Goal: Task Accomplishment & Management: Manage account settings

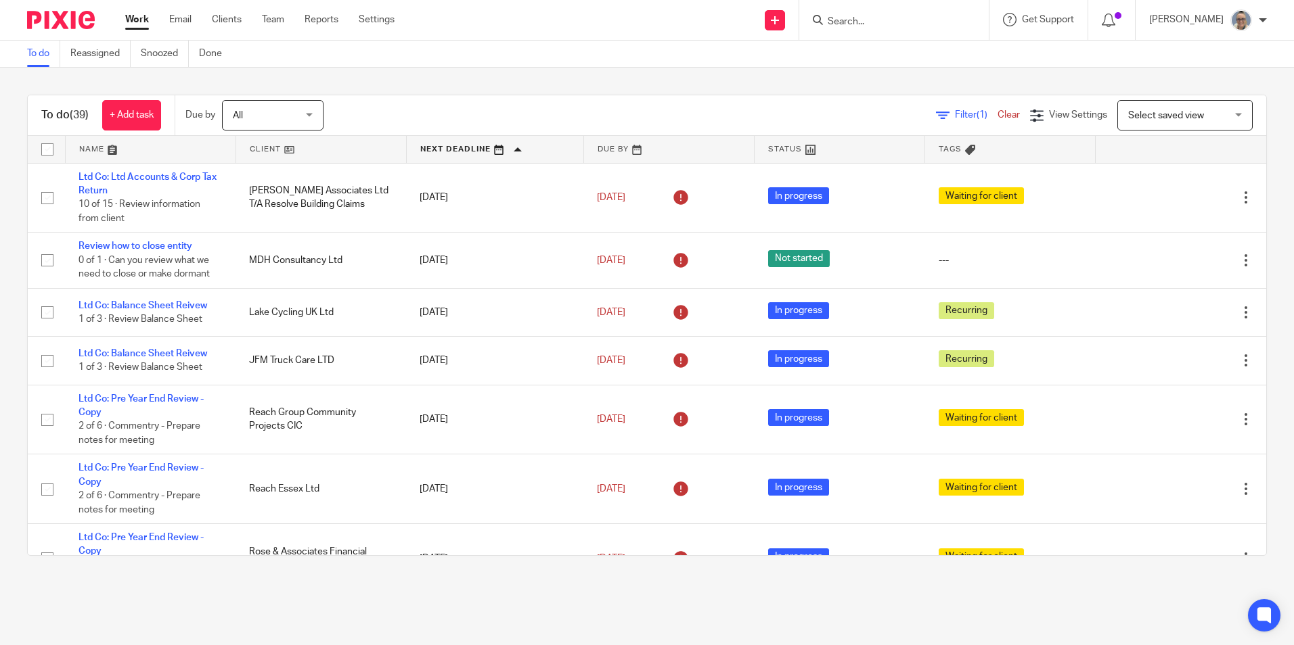
scroll to position [880, 0]
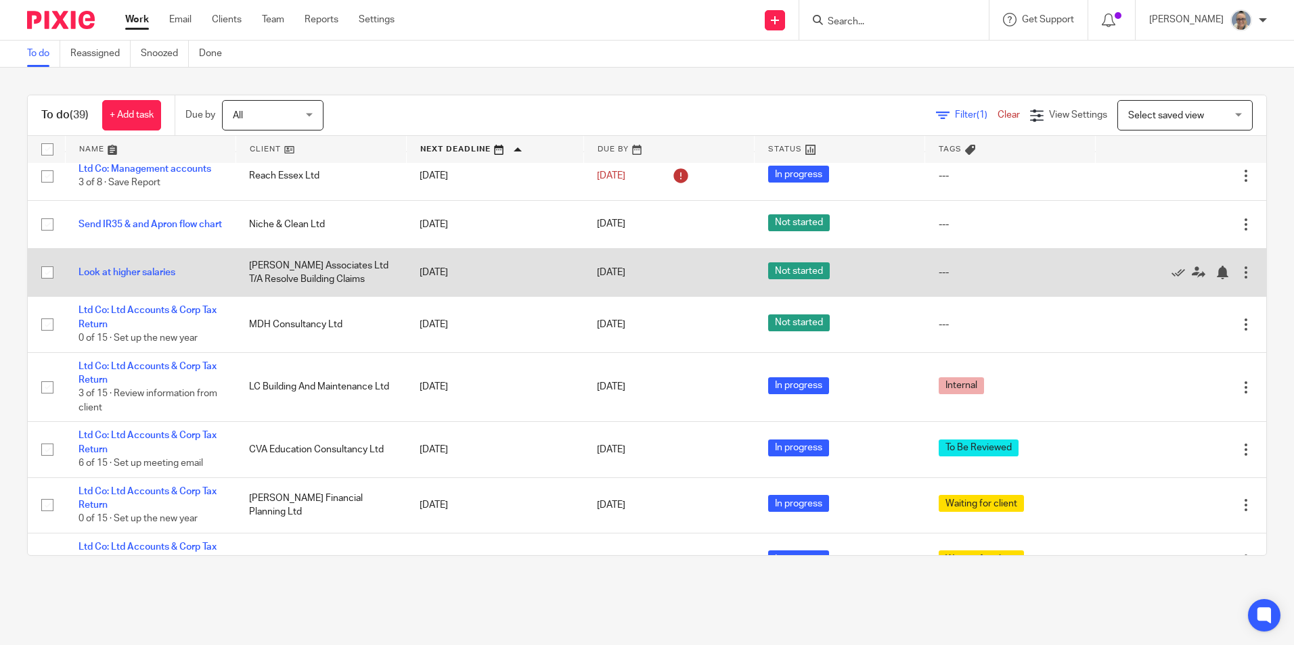
click at [135, 266] on td "Look at higher salaries" at bounding box center [150, 273] width 170 height 48
click at [130, 269] on link "Look at higher salaries" at bounding box center [126, 272] width 97 height 9
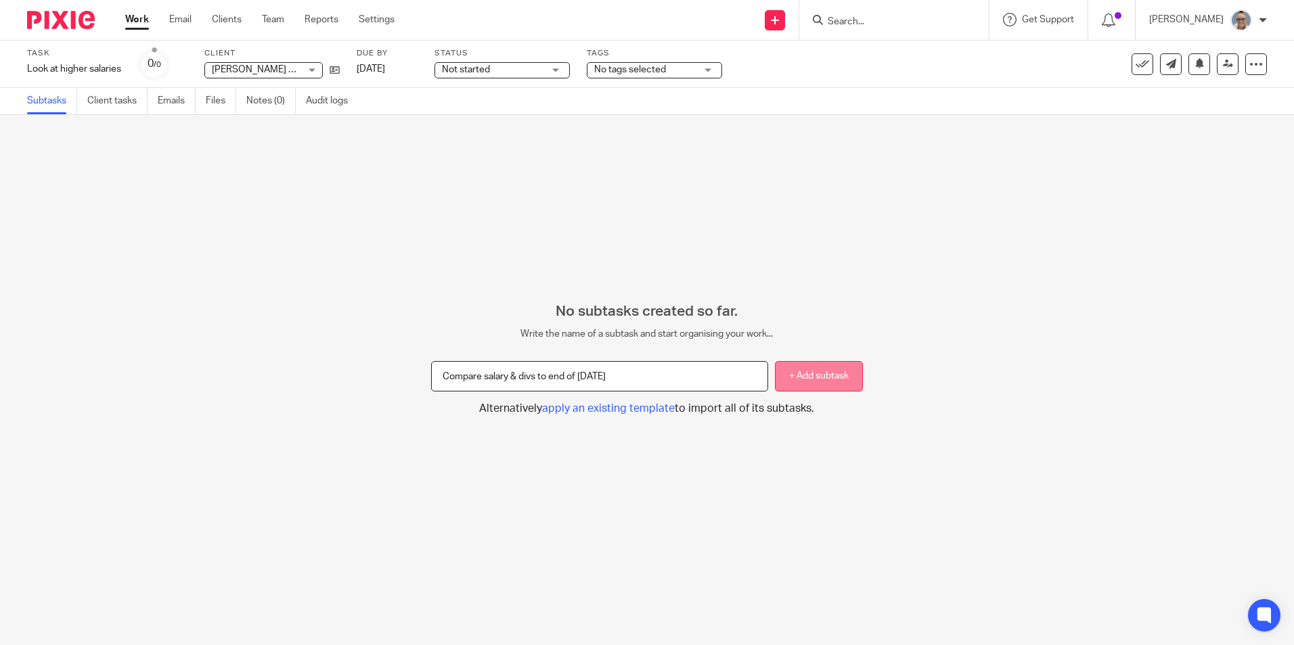
type input "Compare salary & divs to end of Oct 25"
click at [809, 385] on button "+ Add subtask" at bounding box center [819, 376] width 88 height 30
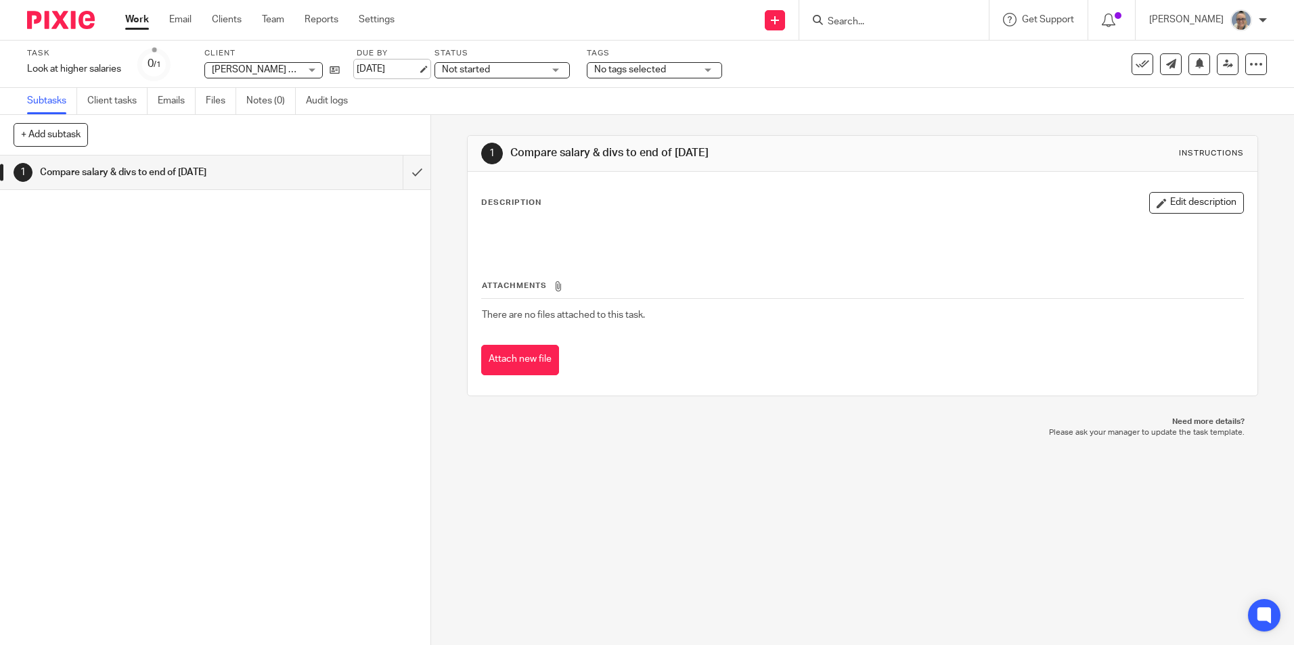
click at [398, 71] on link "[DATE]" at bounding box center [387, 69] width 61 height 14
click at [557, 70] on div "Not started Not started" at bounding box center [501, 70] width 135 height 16
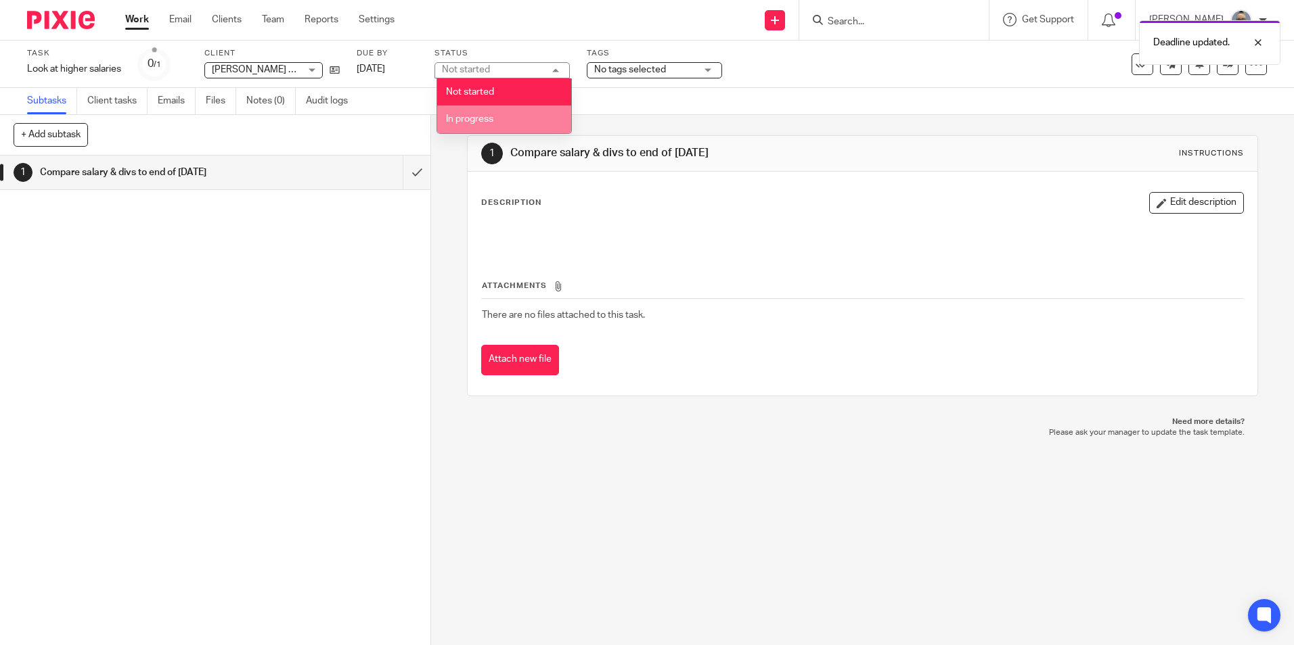
click at [516, 112] on li "In progress" at bounding box center [504, 120] width 134 height 28
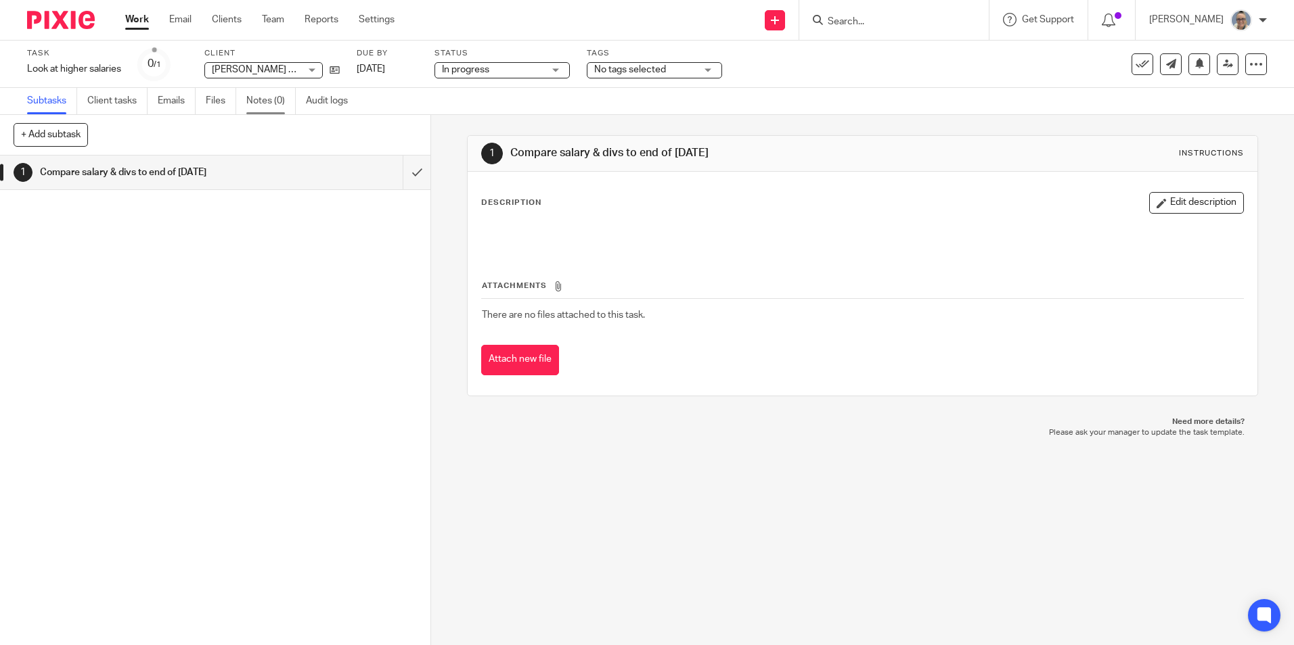
click at [277, 99] on link "Notes (0)" at bounding box center [270, 101] width 49 height 26
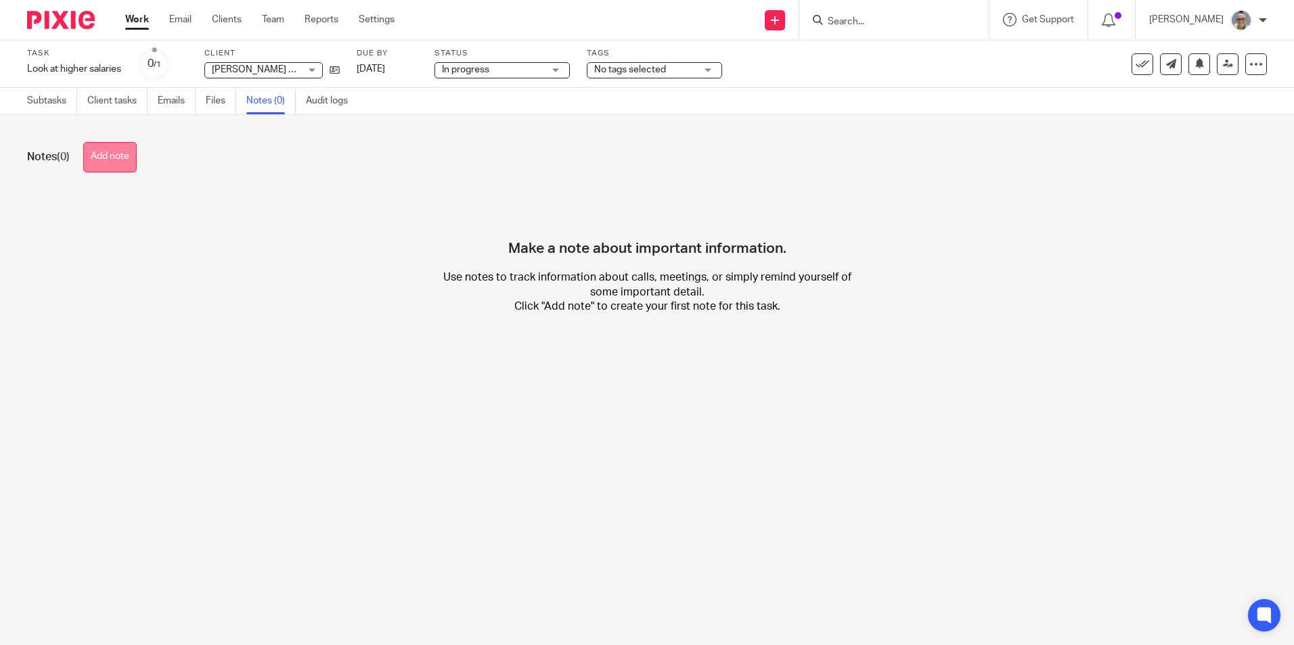
click at [120, 154] on button "Add note" at bounding box center [109, 157] width 53 height 30
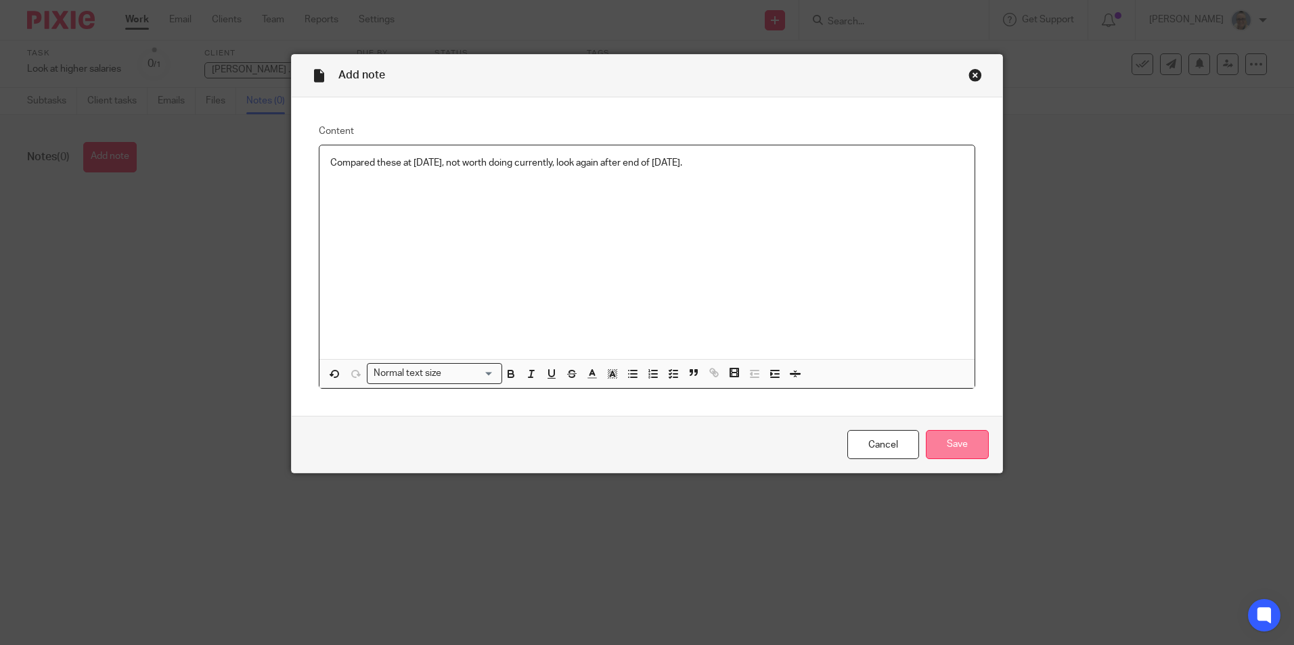
click at [983, 438] on input "Save" at bounding box center [957, 444] width 63 height 29
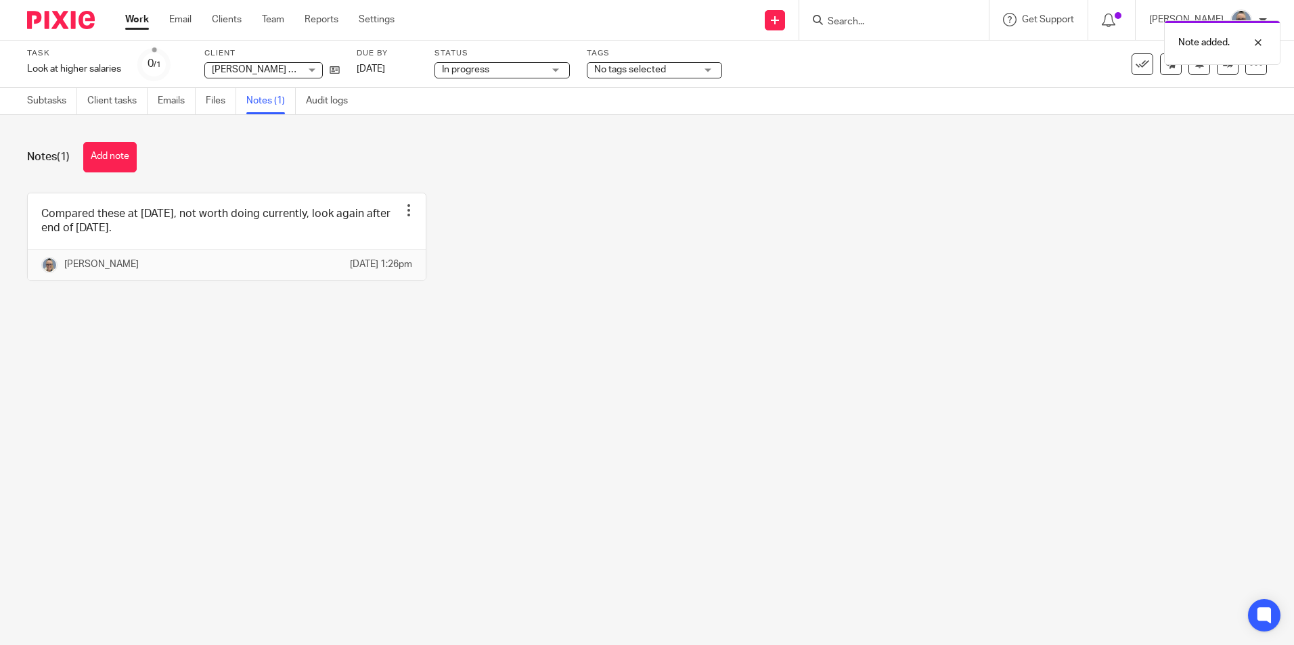
click at [131, 18] on link "Work" at bounding box center [137, 20] width 24 height 14
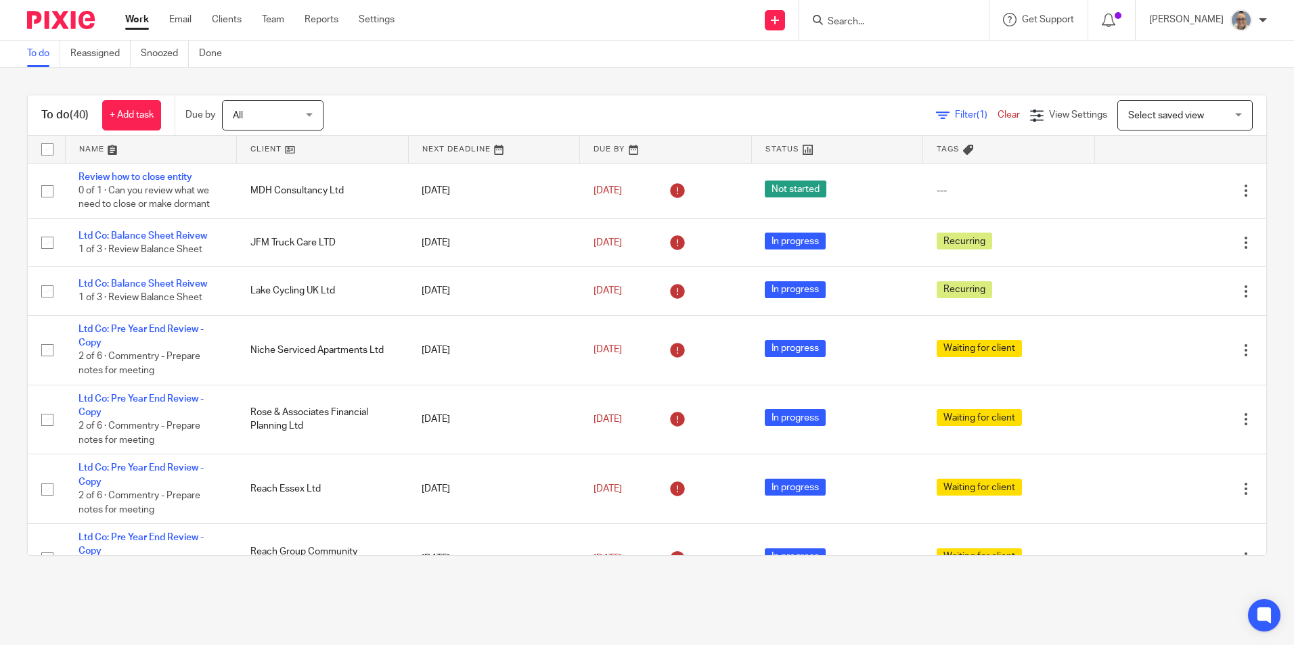
click at [438, 150] on link at bounding box center [494, 149] width 171 height 27
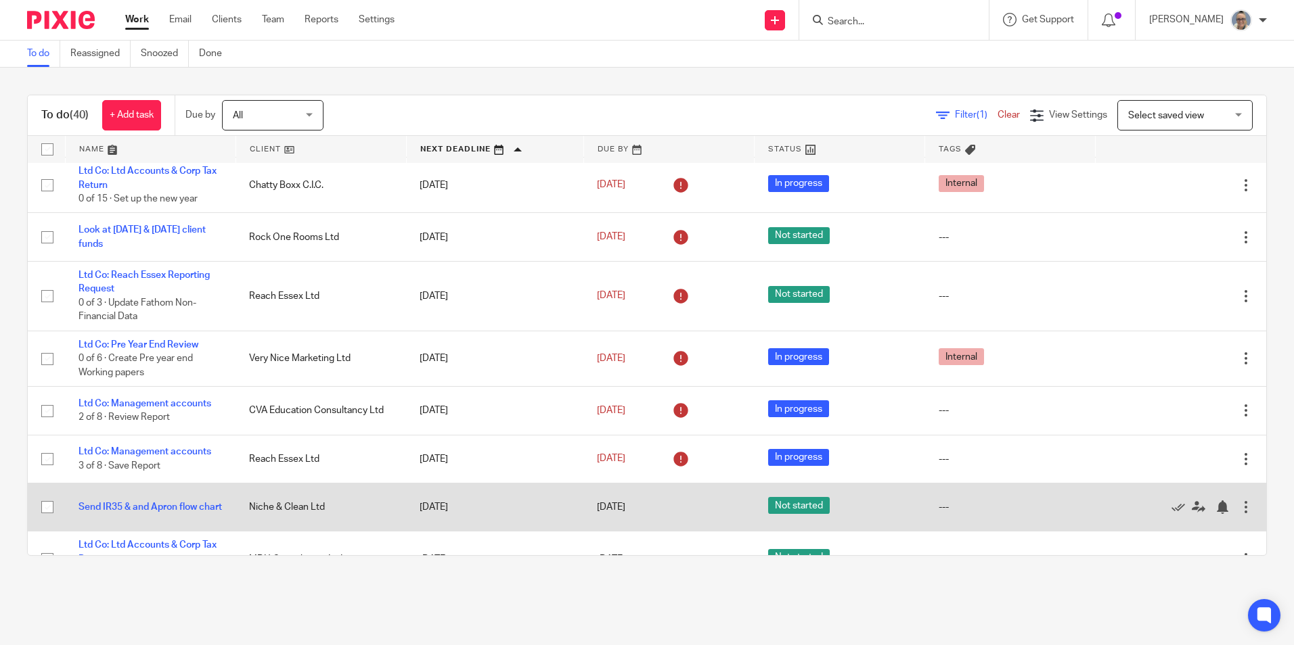
scroll to position [677, 0]
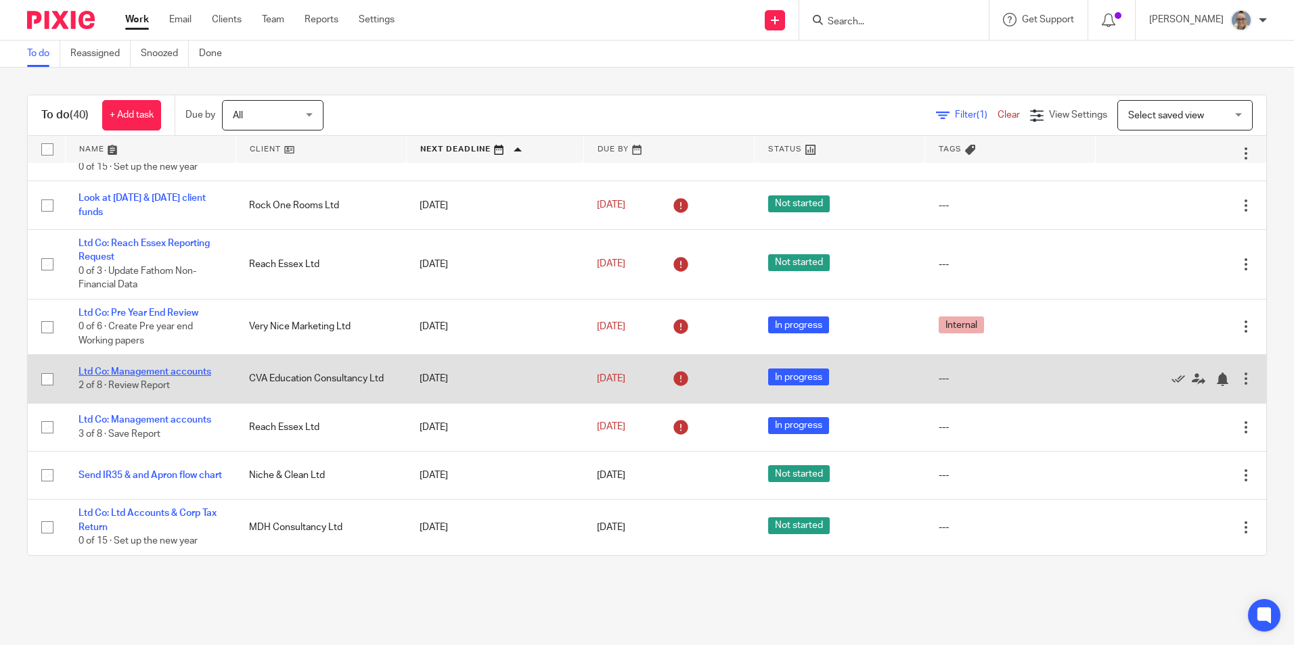
click at [162, 370] on link "Ltd Co: Management accounts" at bounding box center [144, 371] width 133 height 9
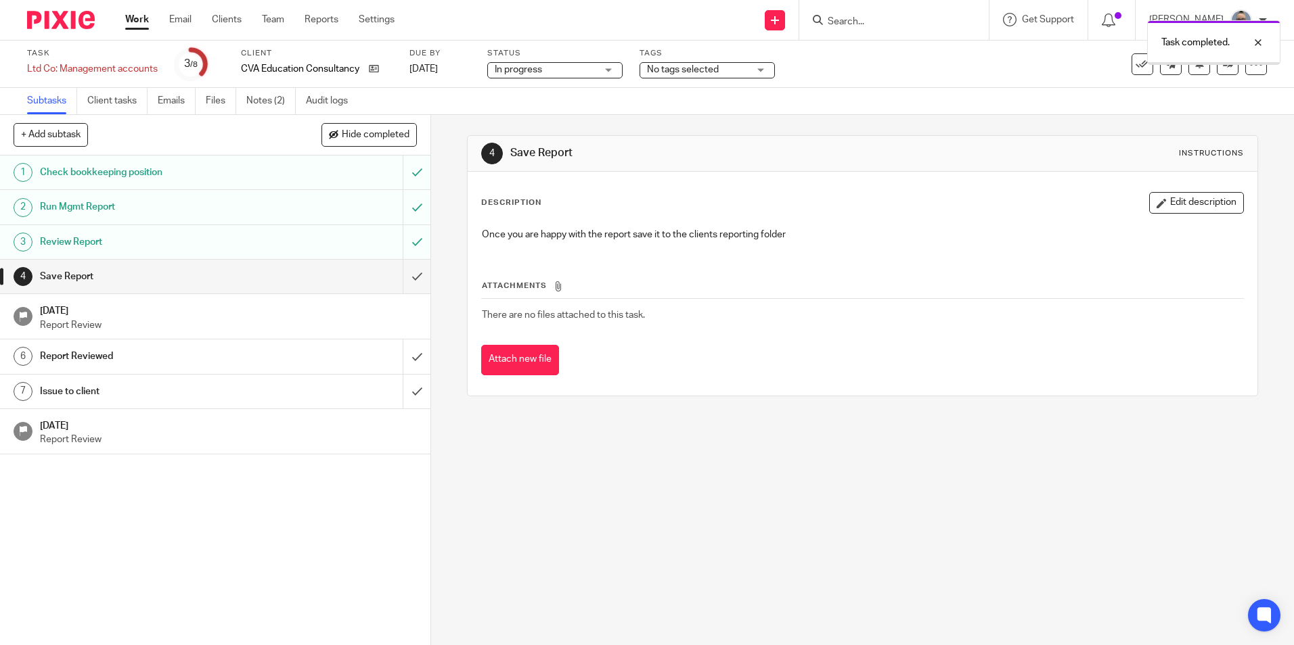
click at [400, 277] on input "submit" at bounding box center [215, 277] width 430 height 34
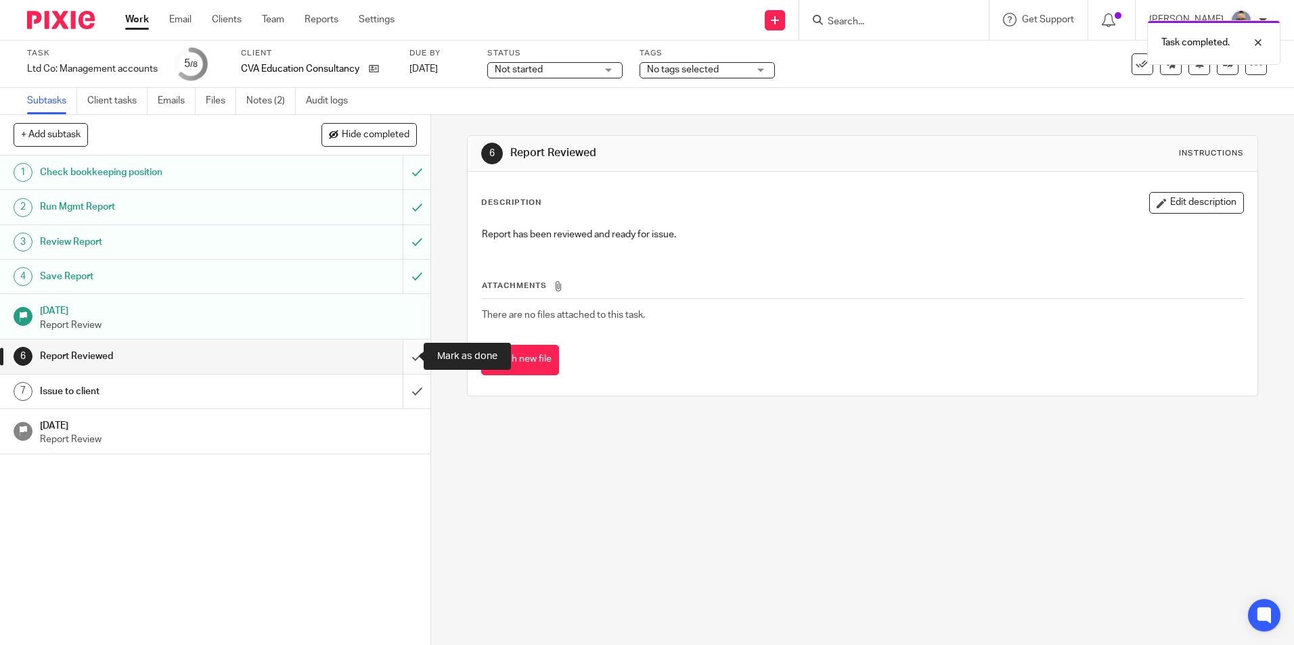
click at [398, 352] on input "submit" at bounding box center [215, 357] width 430 height 34
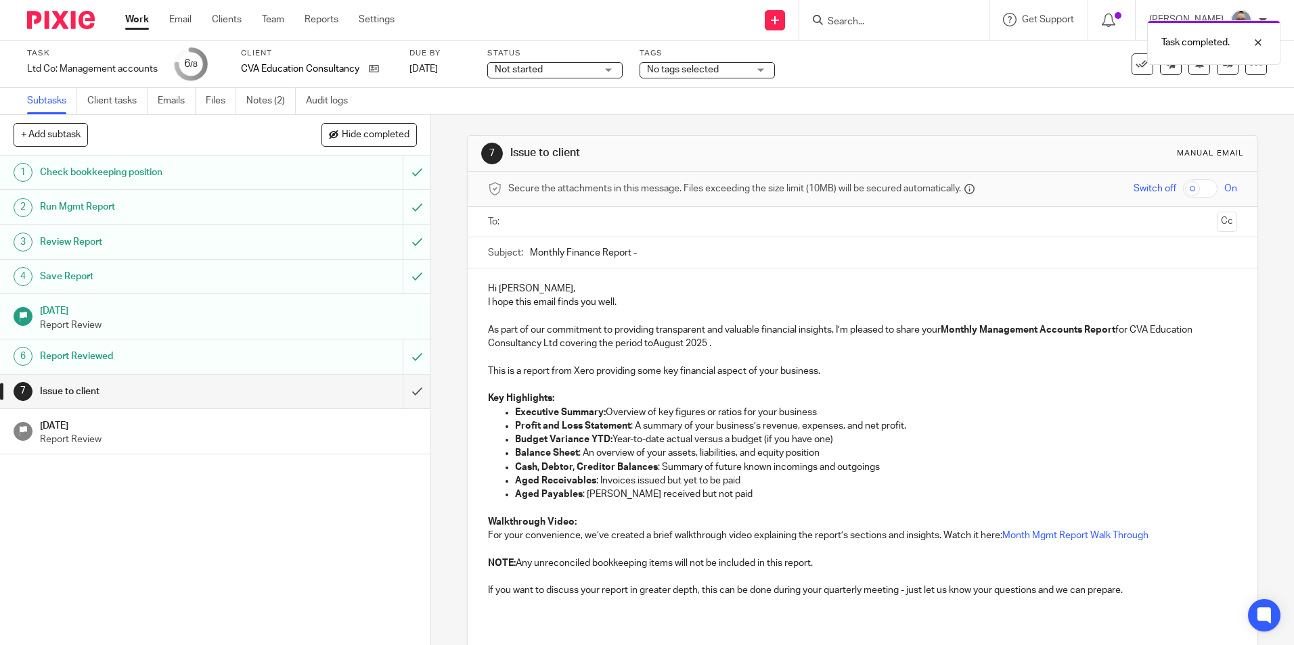
click at [526, 217] on input "text" at bounding box center [862, 222] width 698 height 16
click at [664, 255] on input "Monthly Finance Report -" at bounding box center [883, 256] width 706 height 30
click at [654, 342] on p "As part of our commitment to providing transparent and valuable financial insig…" at bounding box center [862, 340] width 748 height 28
click at [652, 346] on p "As part of our commitment to providing transparent and valuable financial insig…" at bounding box center [862, 340] width 748 height 28
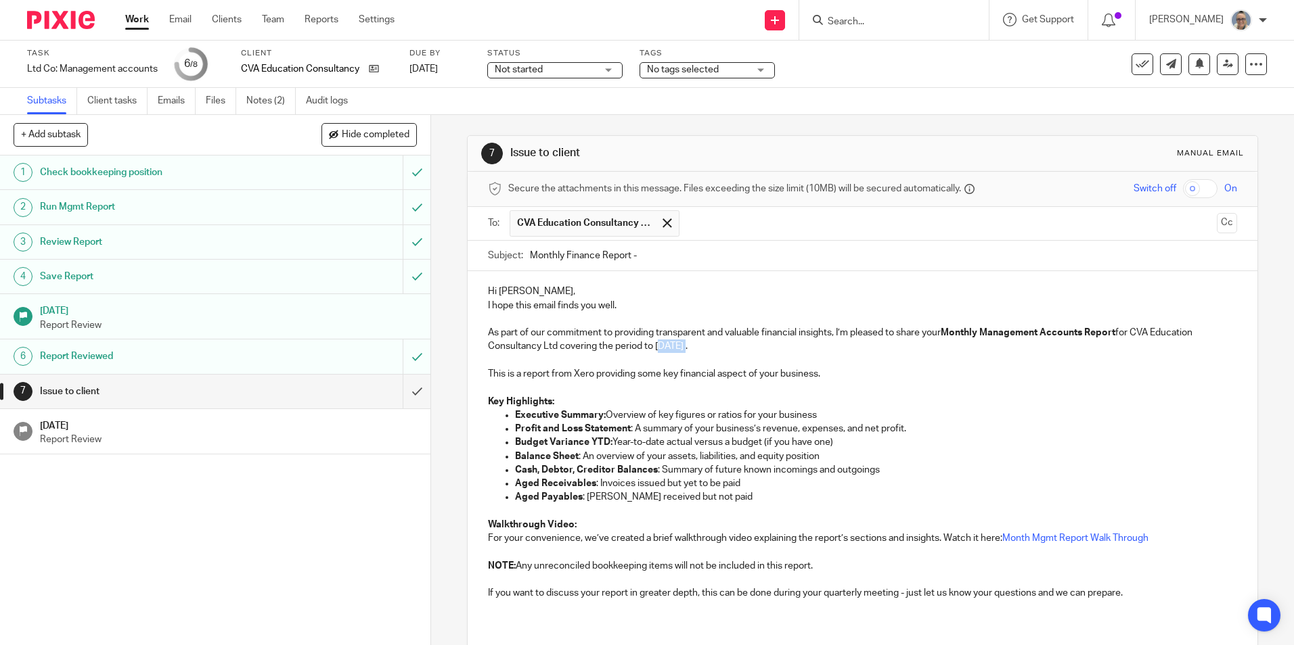
drag, startPoint x: 682, startPoint y: 348, endPoint x: 652, endPoint y: 345, distance: 30.6
click at [652, 345] on p "As part of our commitment to providing transparent and valuable financial insig…" at bounding box center [862, 340] width 748 height 28
click at [643, 258] on input "Monthly Finance Report -" at bounding box center [883, 256] width 706 height 30
type input "Monthly Finance Report - July 2025"
click at [568, 291] on p "Hi Cathryn," at bounding box center [862, 292] width 748 height 14
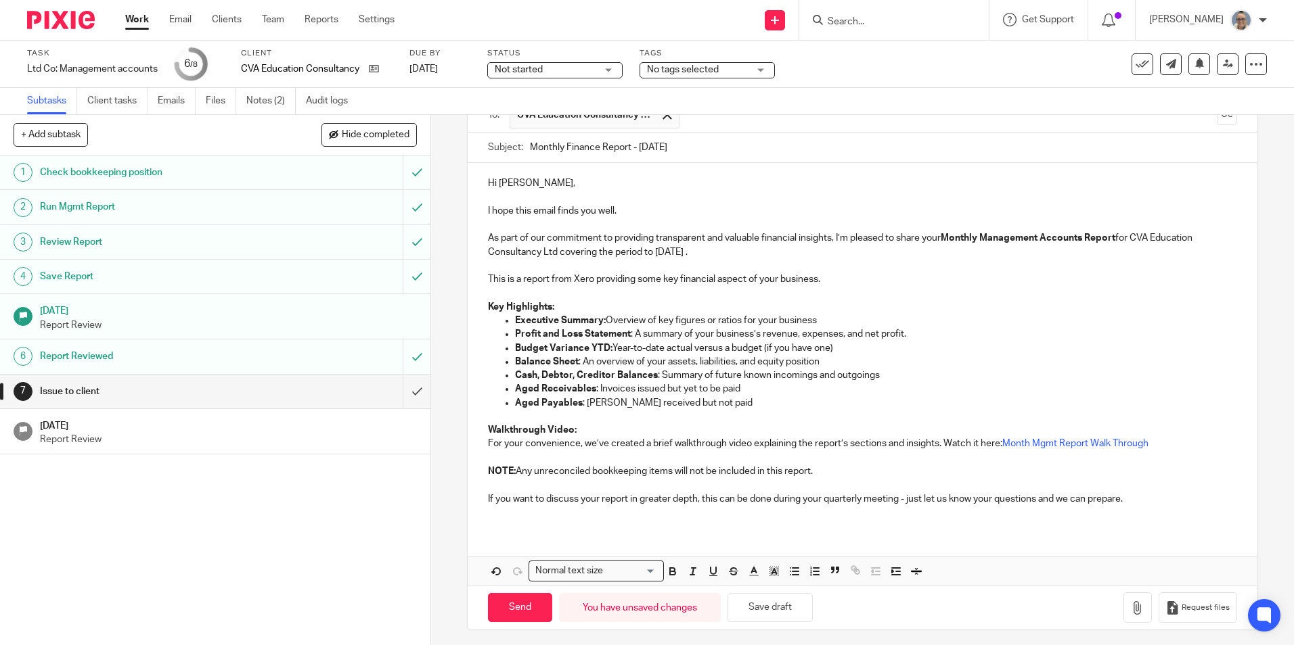
scroll to position [114, 0]
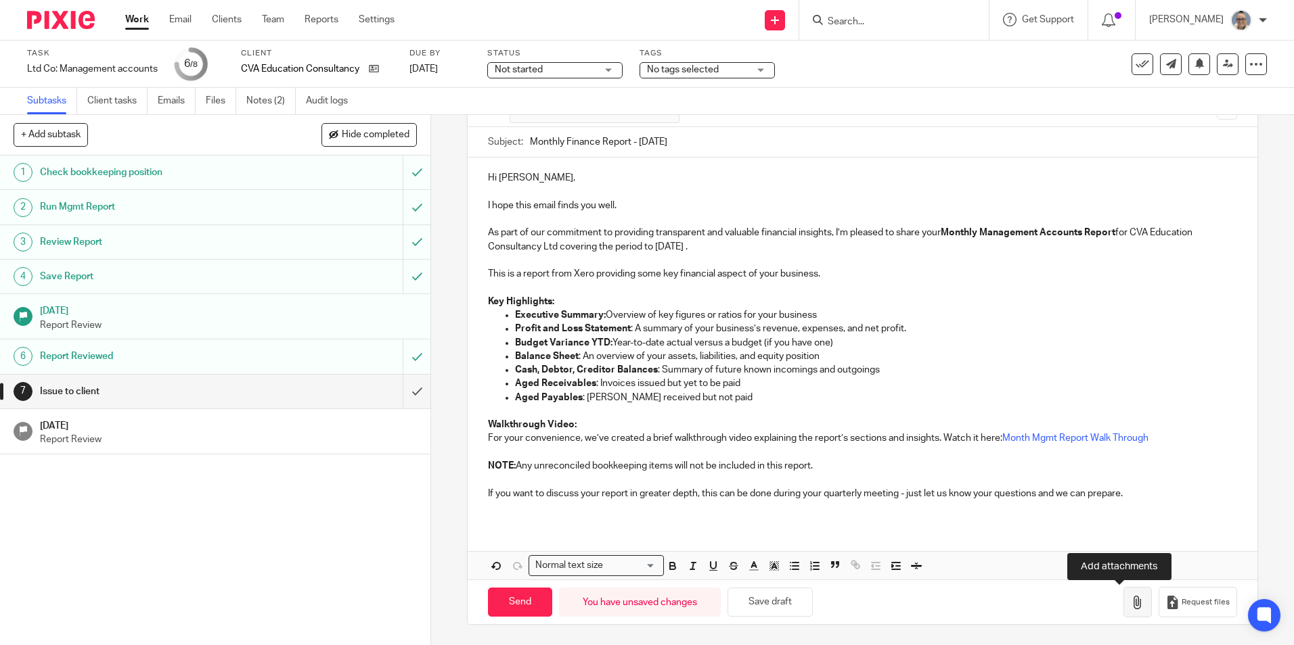
click at [1131, 599] on icon "button" at bounding box center [1138, 603] width 14 height 14
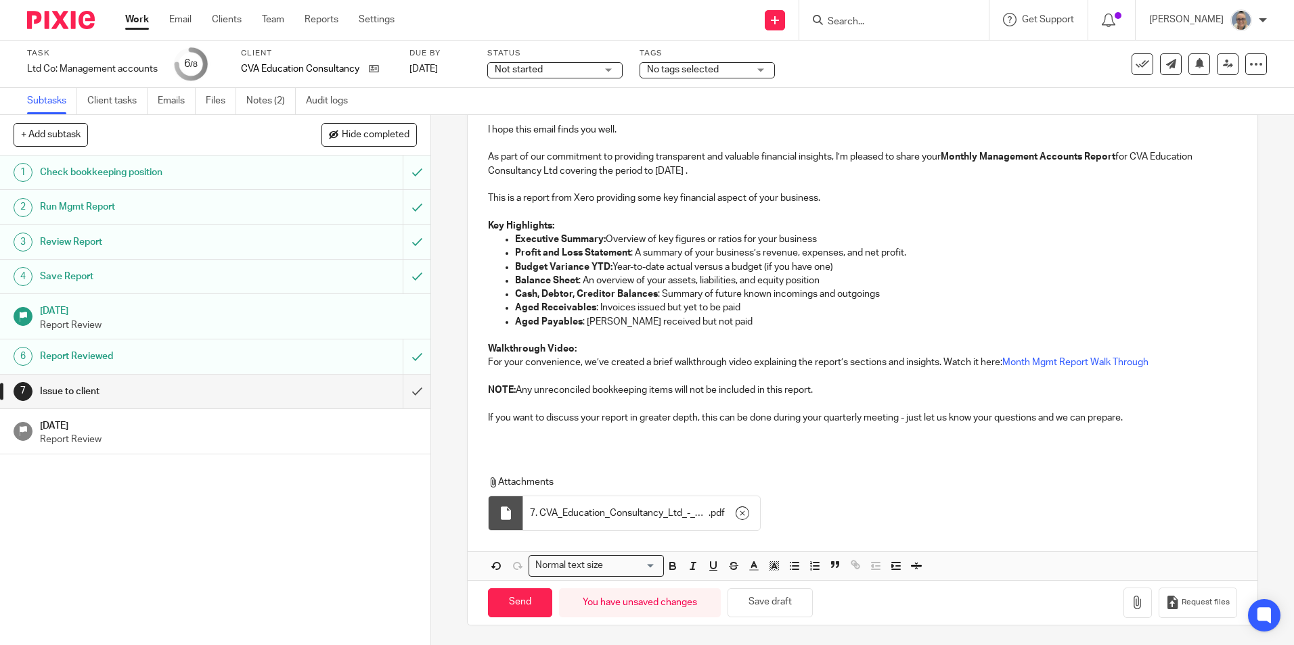
scroll to position [190, 0]
click at [528, 604] on input "Send" at bounding box center [520, 602] width 64 height 29
type input "Sent"
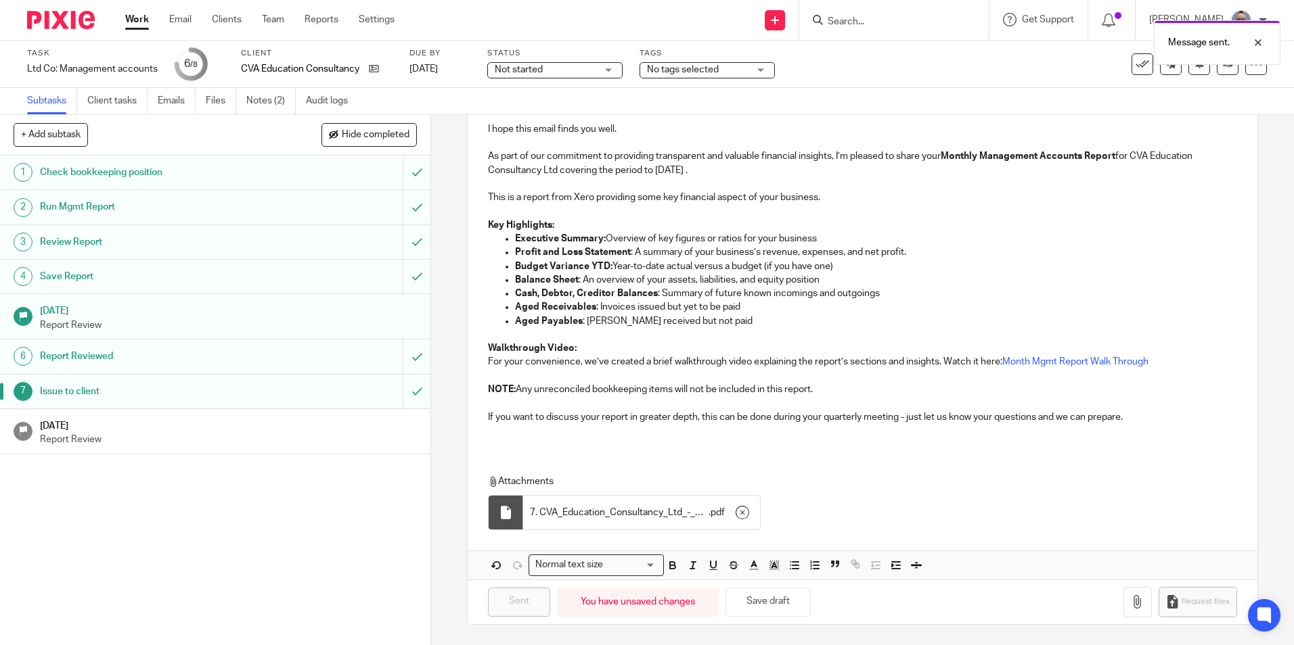
click at [235, 429] on h1 "[DATE]" at bounding box center [229, 424] width 378 height 17
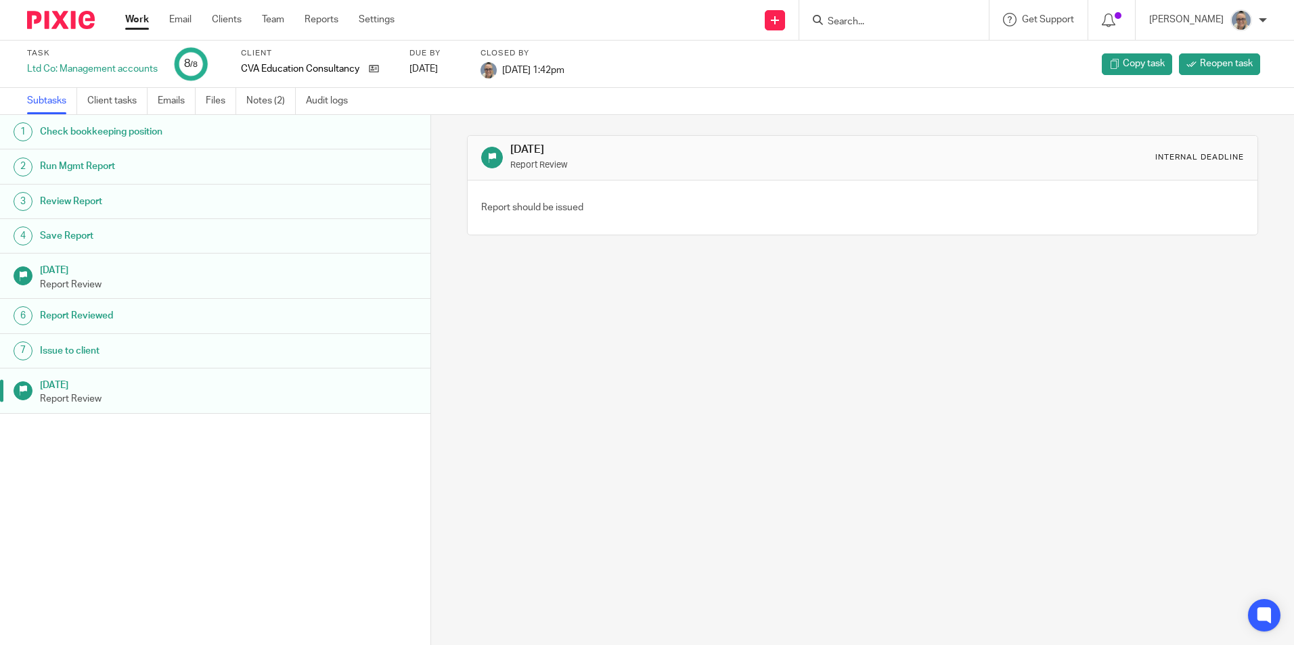
click at [130, 26] on link "Work" at bounding box center [137, 20] width 24 height 14
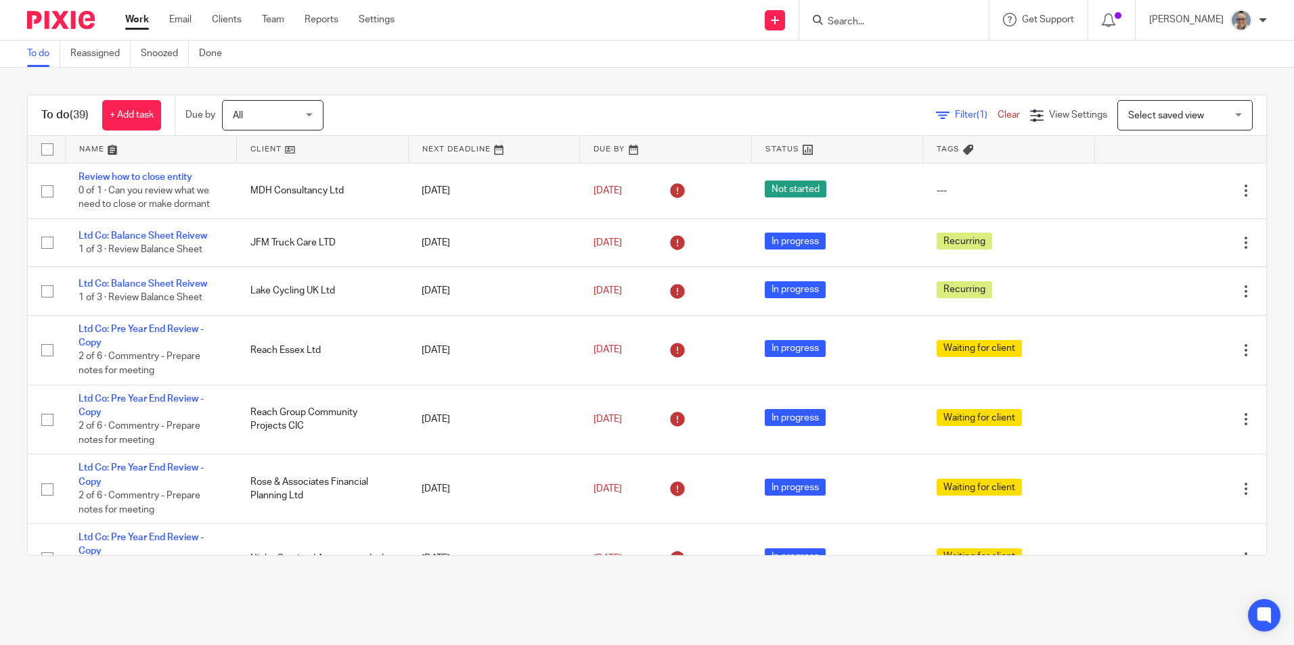
click at [444, 143] on link at bounding box center [494, 149] width 171 height 27
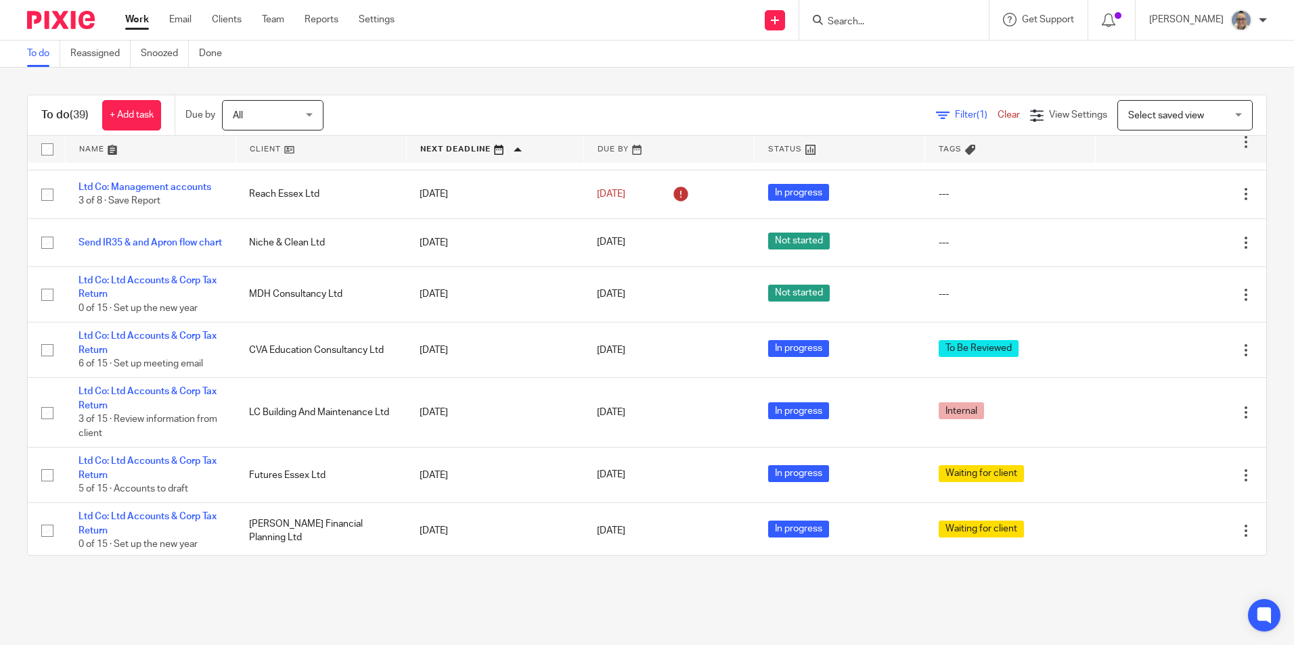
scroll to position [880, 0]
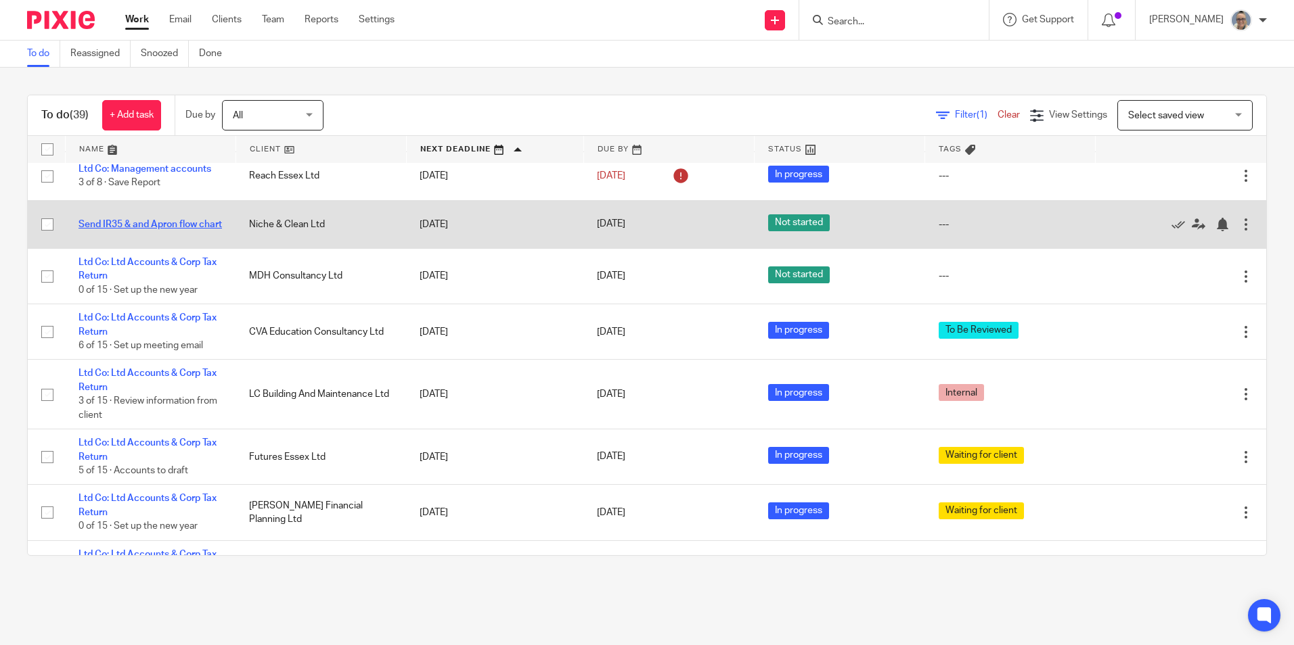
click at [165, 220] on link "Send IR35 & and Apron flow chart" at bounding box center [149, 224] width 143 height 9
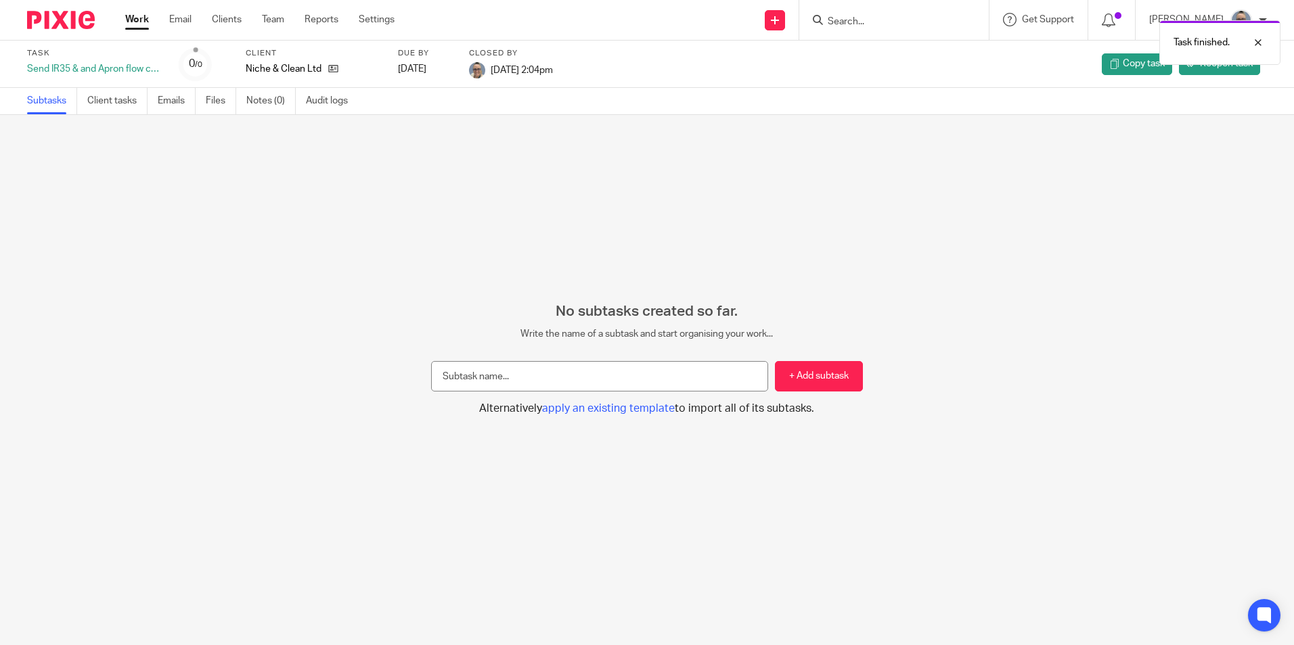
click at [133, 22] on link "Work" at bounding box center [137, 20] width 24 height 14
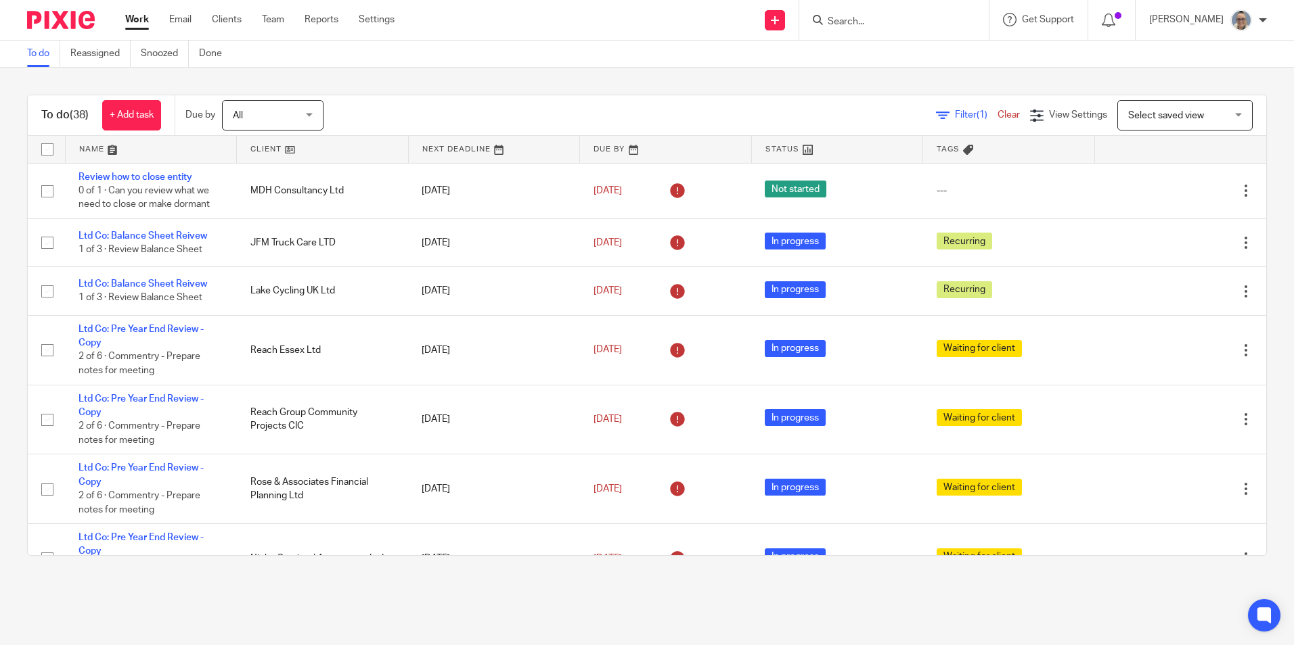
click at [422, 143] on link at bounding box center [494, 149] width 171 height 27
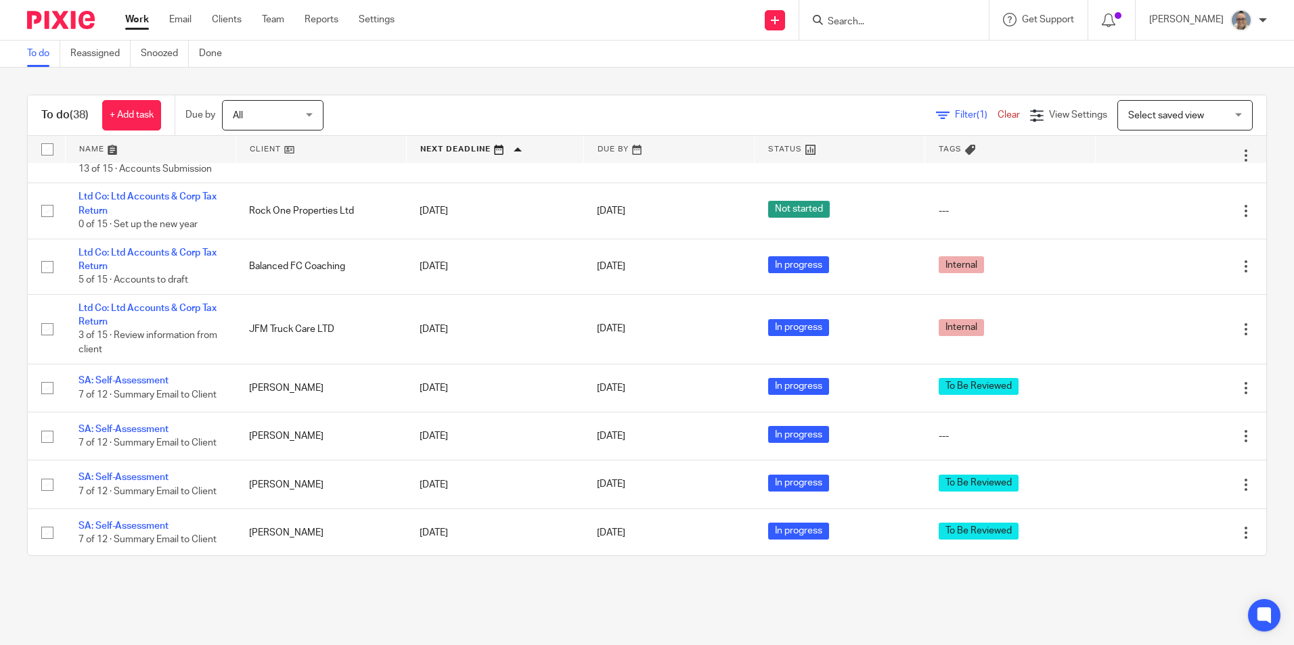
scroll to position [1488, 0]
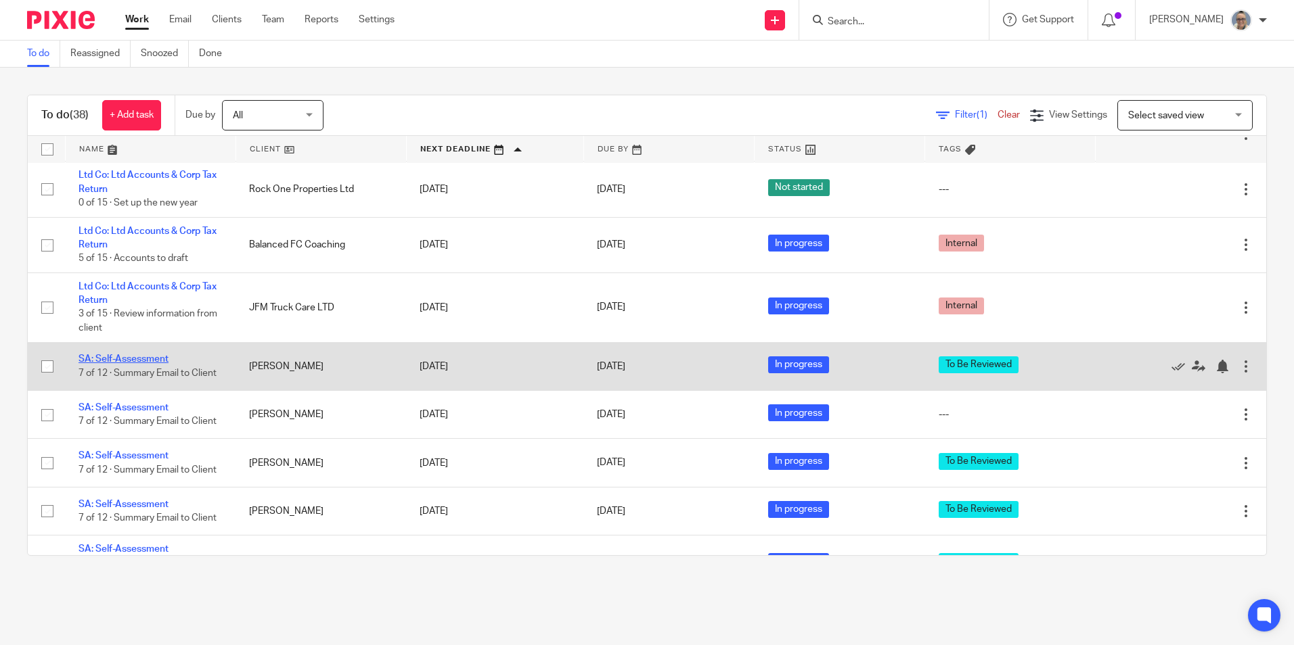
click at [128, 355] on link "SA: Self-Assessment" at bounding box center [123, 359] width 90 height 9
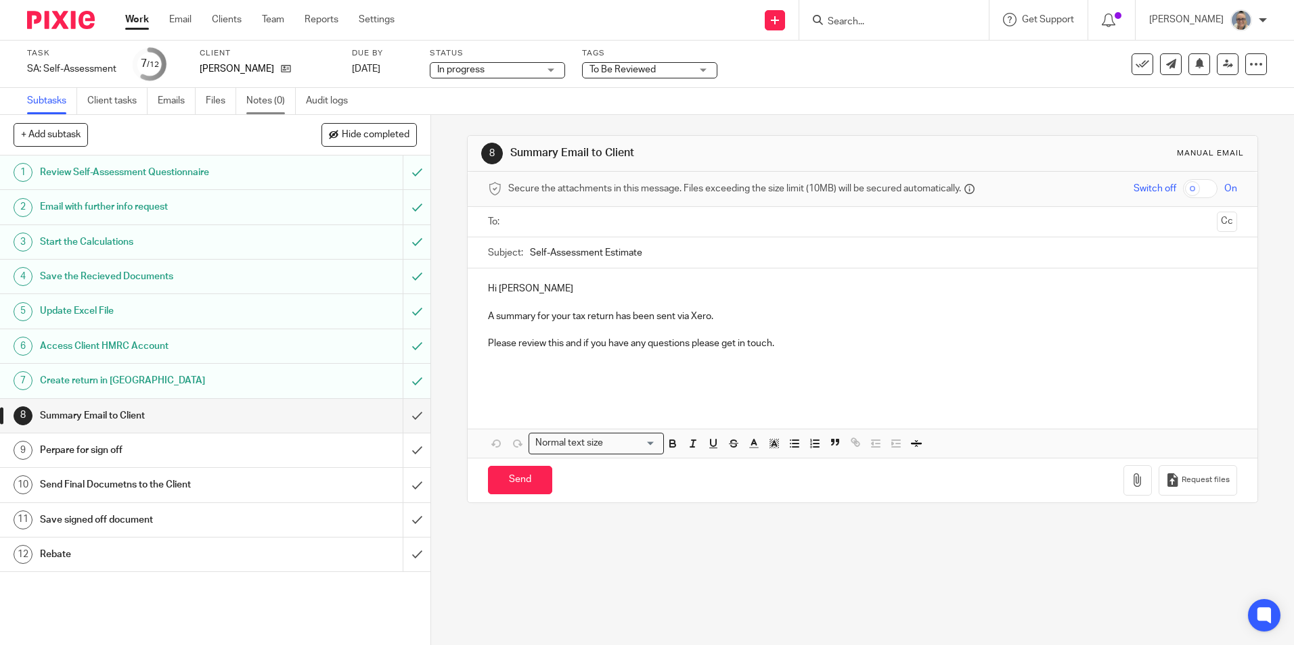
click at [258, 107] on link "Notes (0)" at bounding box center [270, 101] width 49 height 26
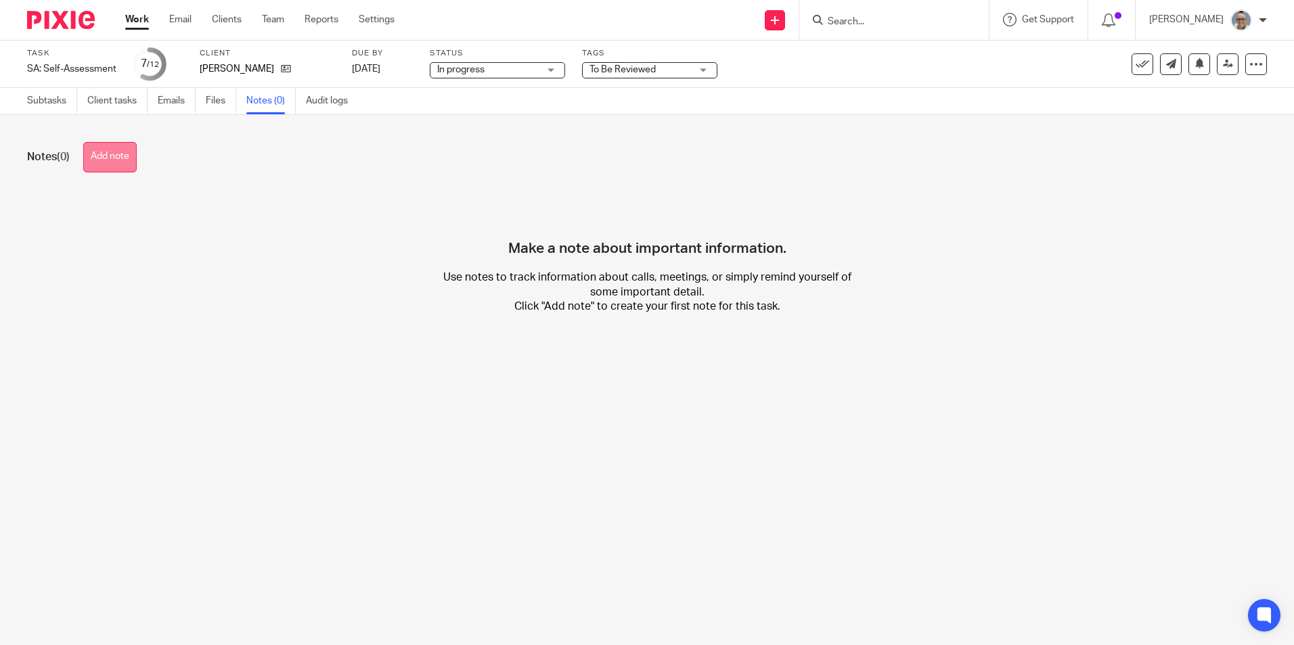
click at [113, 153] on button "Add note" at bounding box center [109, 157] width 53 height 30
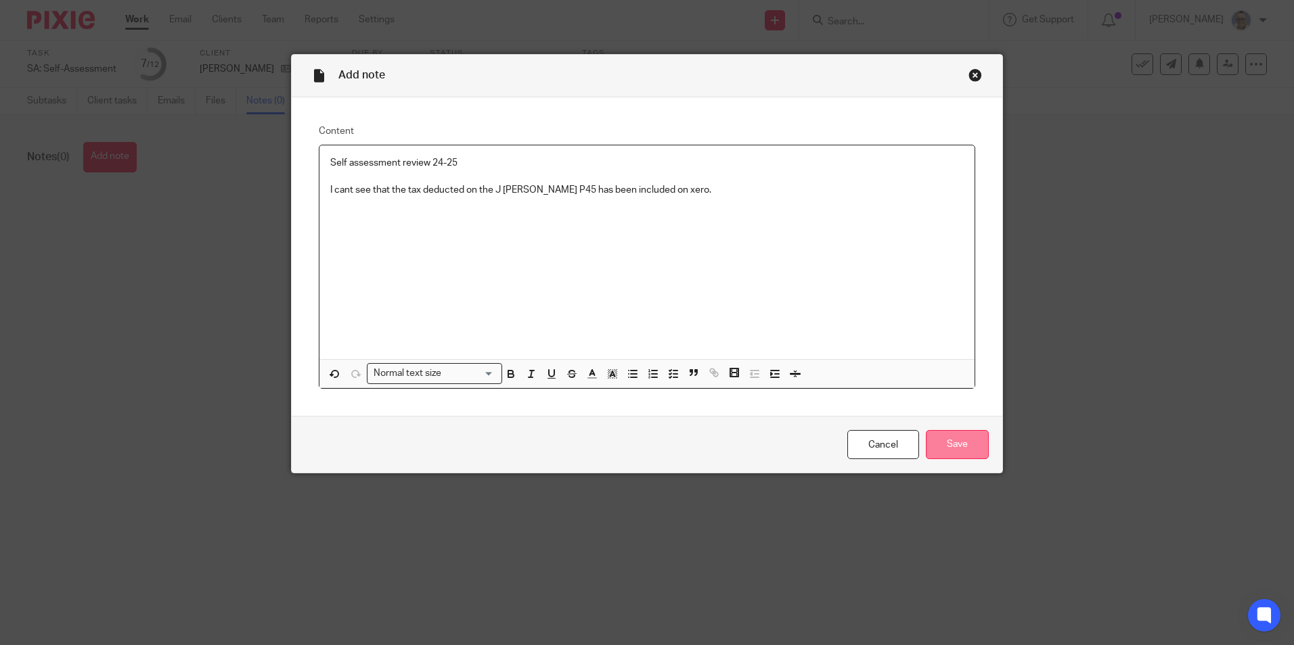
click at [953, 438] on input "Save" at bounding box center [957, 444] width 63 height 29
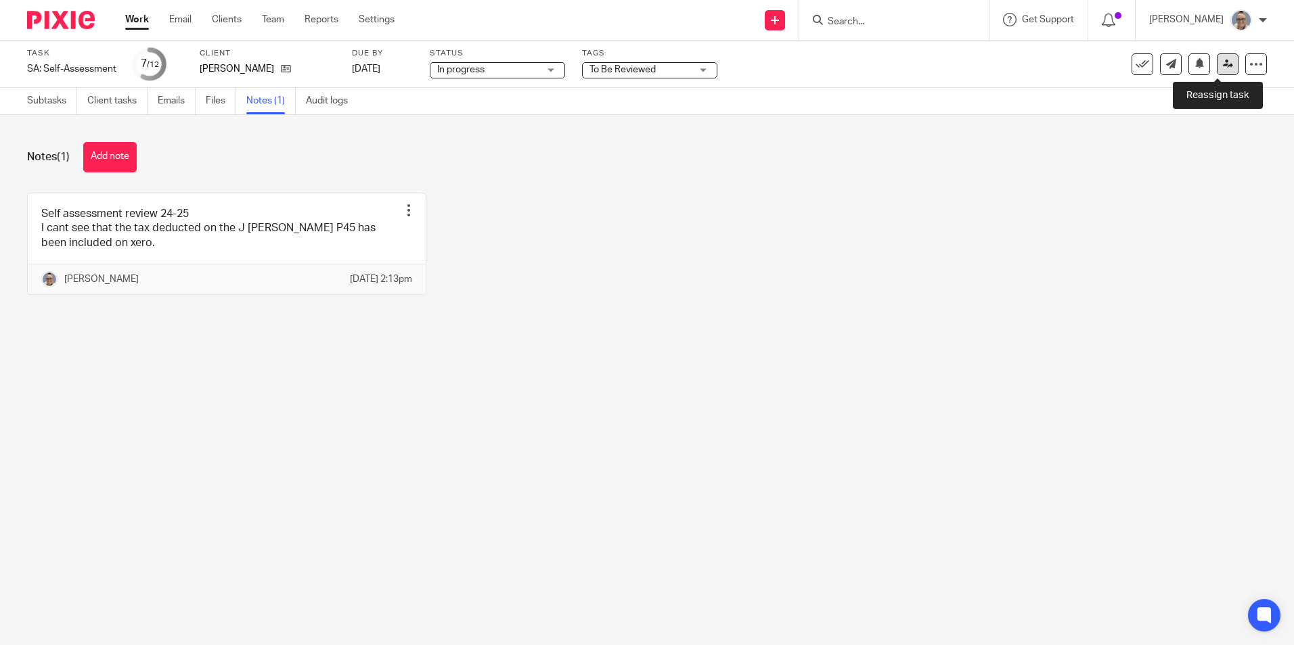
click at [1223, 65] on icon at bounding box center [1228, 64] width 10 height 10
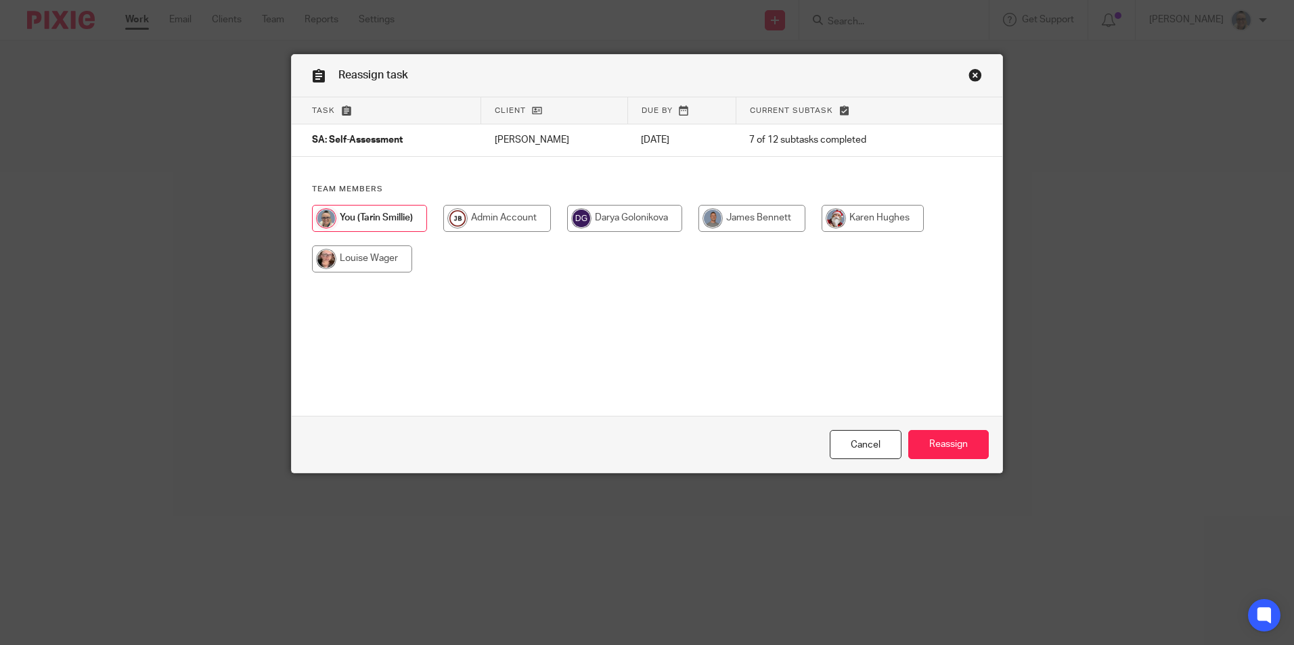
click at [589, 220] on input "radio" at bounding box center [624, 218] width 115 height 27
radio input "true"
click at [964, 441] on input "Reassign" at bounding box center [948, 444] width 81 height 29
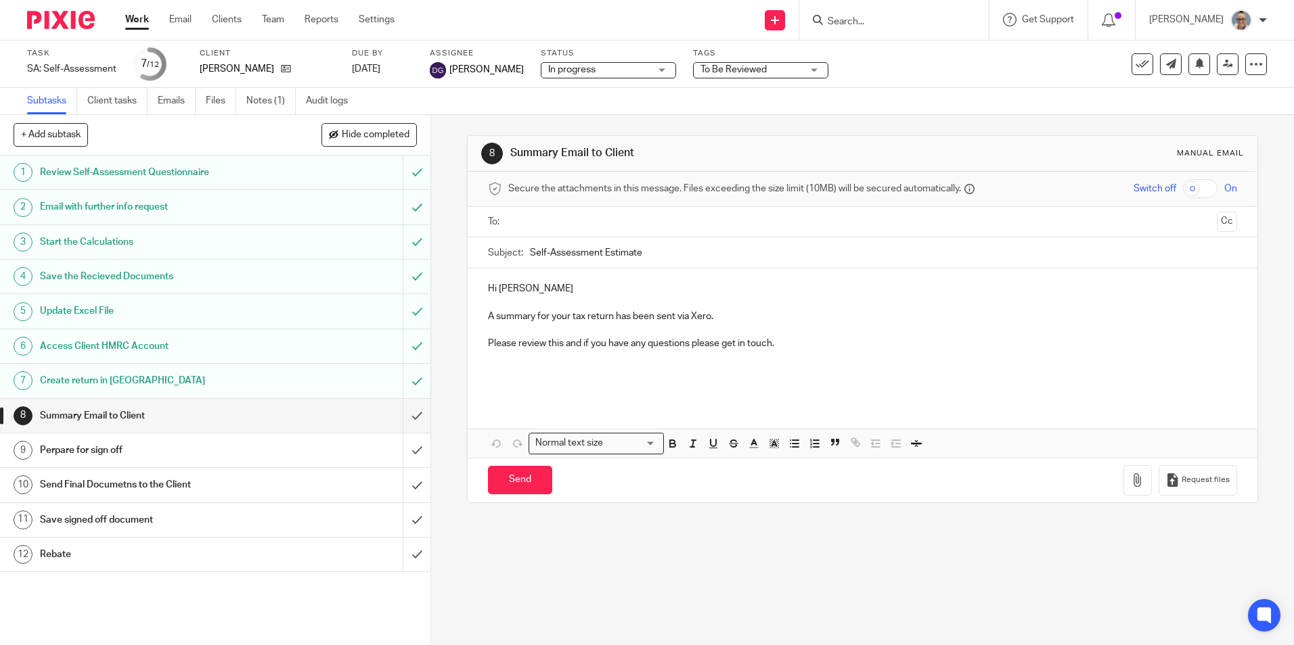
click at [135, 24] on link "Work" at bounding box center [137, 20] width 24 height 14
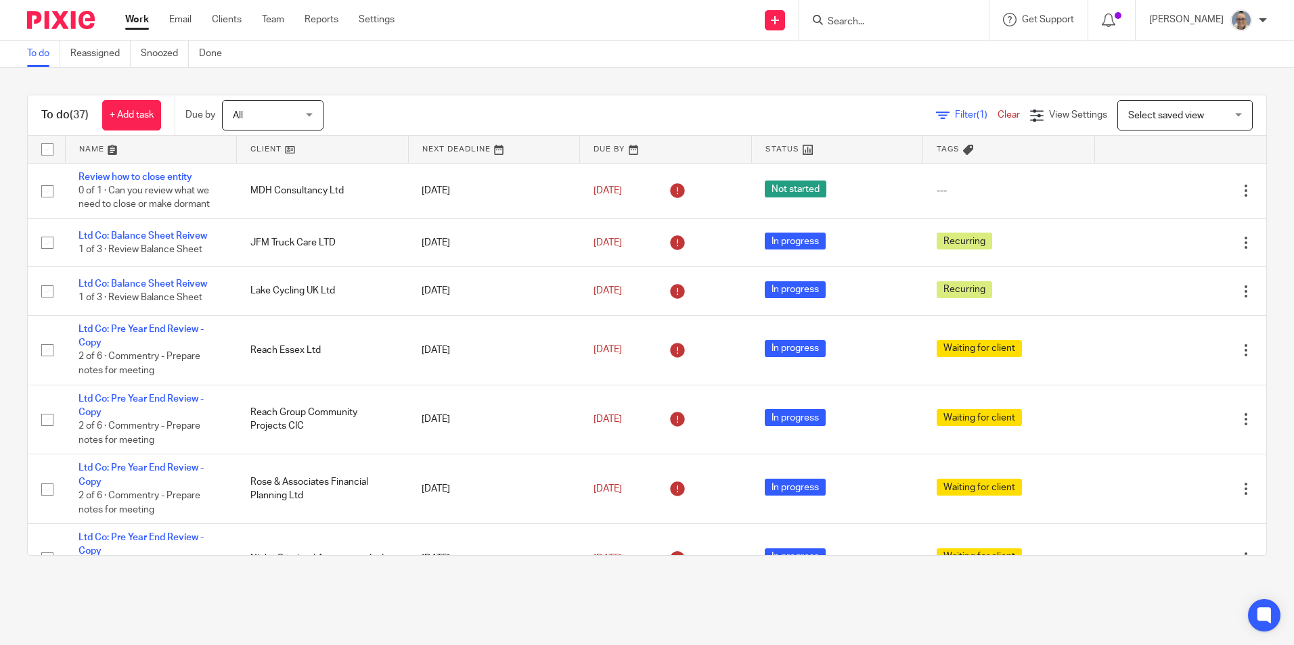
click at [453, 138] on link at bounding box center [494, 149] width 171 height 27
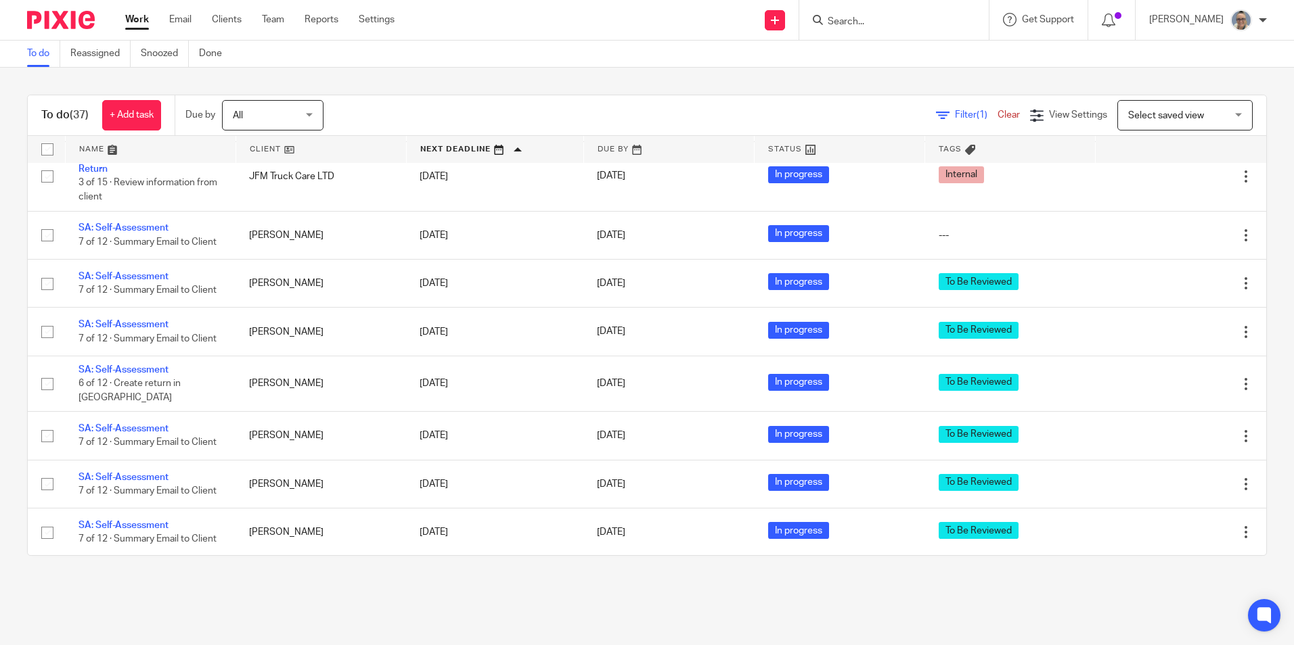
scroll to position [1552, 0]
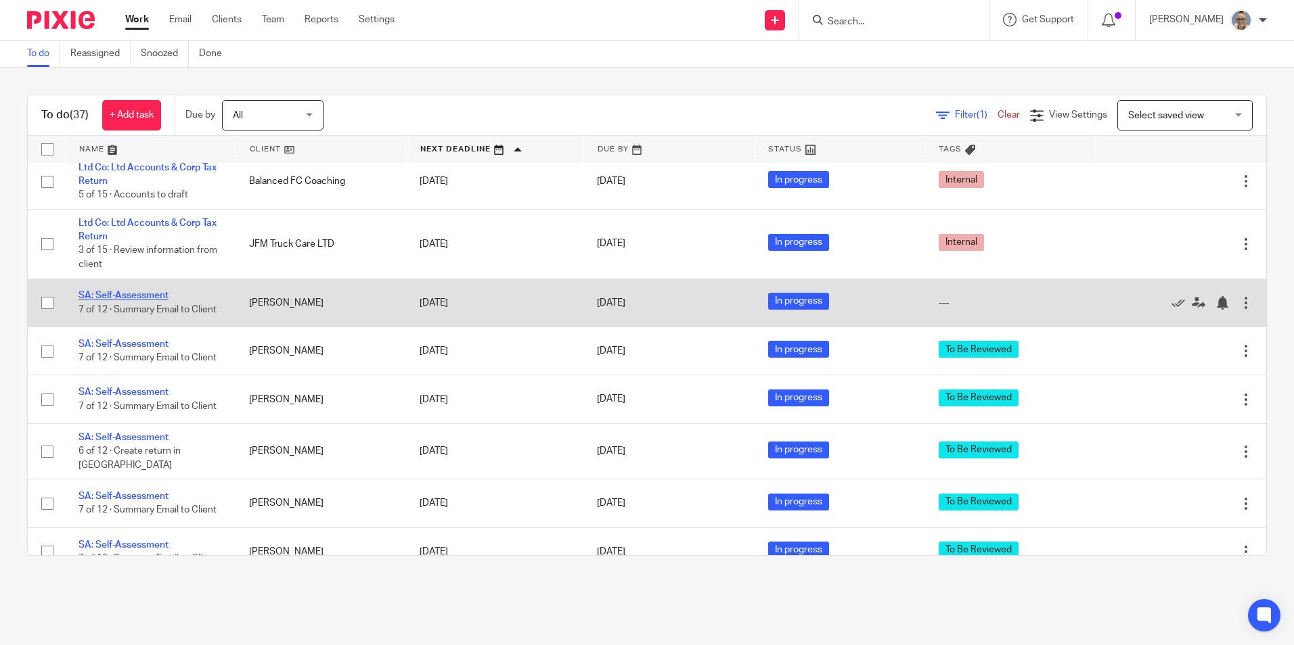
click at [116, 293] on link "SA: Self-Assessment" at bounding box center [123, 295] width 90 height 9
